Goal: Ask a question

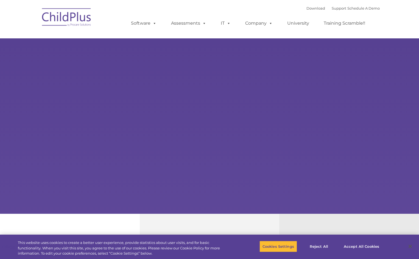
select select "MEDIUM"
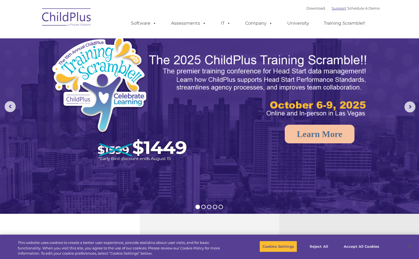
click at [333, 8] on link "Support" at bounding box center [339, 8] width 15 height 4
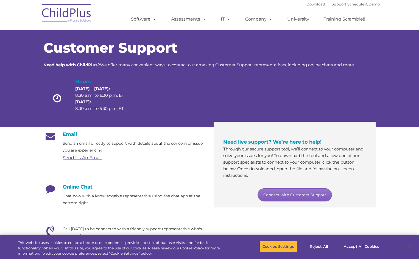
click at [300, 195] on link "Connect with Customer Support" at bounding box center [295, 195] width 74 height 13
click at [85, 189] on h4 "Online Chat" at bounding box center [124, 187] width 162 height 6
click at [83, 188] on h4 "Online Chat" at bounding box center [124, 187] width 162 height 6
click at [387, 161] on section "Customer Support Need help with ChildPlus? We offer many convenient ways to con…" at bounding box center [209, 211] width 419 height 423
click at [309, 194] on link "Connect with Customer Support" at bounding box center [295, 195] width 74 height 13
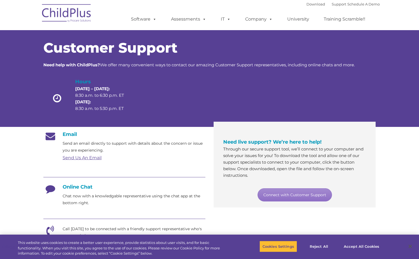
click at [82, 188] on h4 "Online Chat" at bounding box center [124, 187] width 162 height 6
click at [359, 247] on button "Accept All Cookies" at bounding box center [361, 247] width 41 height 12
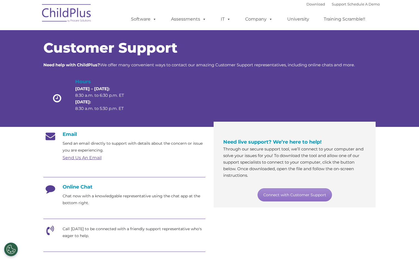
click at [77, 187] on h4 "Online Chat" at bounding box center [124, 187] width 162 height 6
click at [47, 191] on icon at bounding box center [50, 191] width 14 height 14
click at [272, 104] on div at bounding box center [303, 100] width 66 height 44
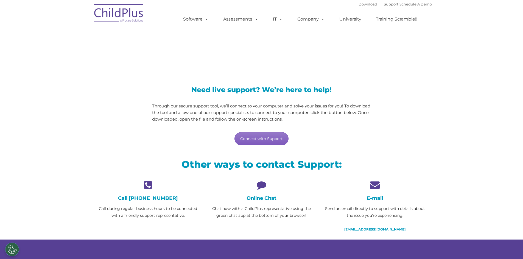
click at [267, 138] on link "Connect with Support" at bounding box center [261, 138] width 54 height 13
click at [266, 188] on icon at bounding box center [261, 185] width 105 height 10
click at [261, 189] on icon at bounding box center [261, 185] width 105 height 10
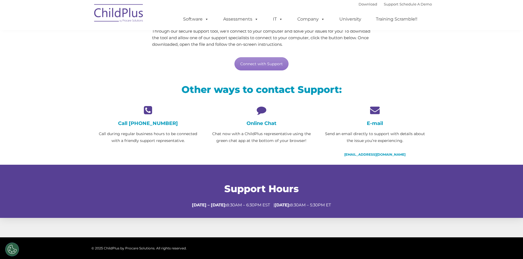
scroll to position [90, 0]
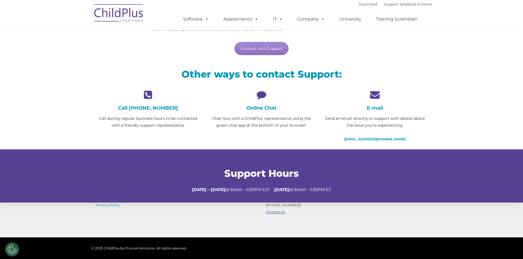
click at [281, 212] on link "Contact Us" at bounding box center [275, 212] width 19 height 4
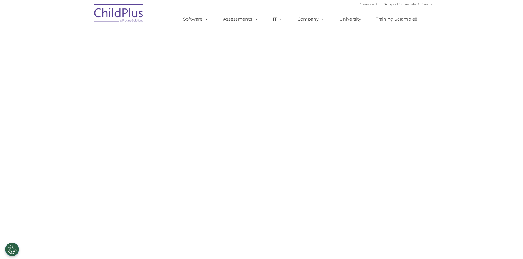
select select "MEDIUM"
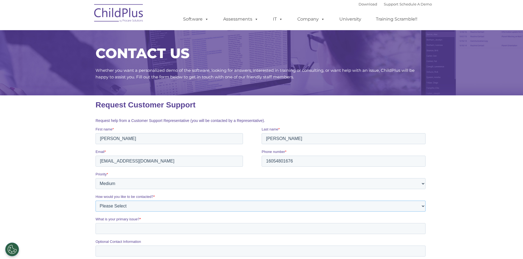
click at [118, 206] on select "Please Select Phone Email" at bounding box center [260, 206] width 330 height 11
select select "Email"
click at [95, 201] on select "Please Select Phone Email" at bounding box center [260, 206] width 330 height 11
click at [112, 228] on input "What is your primary issue? *" at bounding box center [260, 229] width 330 height 11
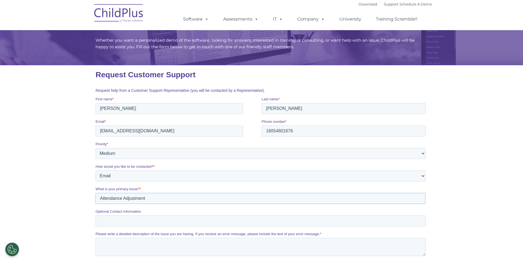
scroll to position [82, 0]
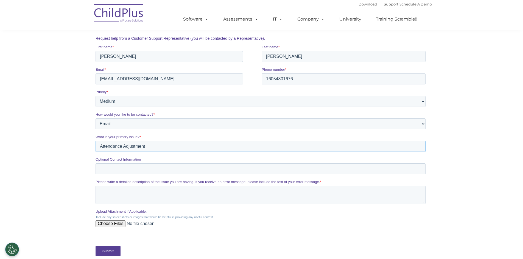
type input "Attendance Adjustment"
click at [106, 190] on textarea "Please write a detailed description of the issue you are having. If you receive…" at bounding box center [260, 195] width 330 height 18
click at [326, 191] on textarea "I need to adjust attendance for classroom 5A & 5B on July 25th. As Administrato…" at bounding box center [260, 195] width 330 height 18
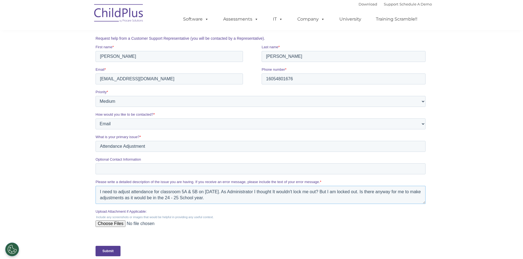
type textarea "I need to adjust attendance for classroom 5A & 5B on July 25th. As Administrato…"
click at [107, 254] on input "Submit" at bounding box center [107, 251] width 25 height 10
